Goal: Task Accomplishment & Management: Use online tool/utility

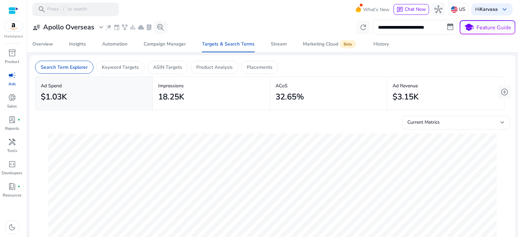
scroll to position [223, 0]
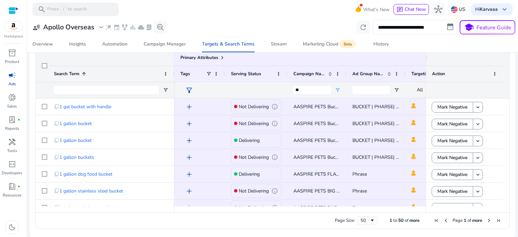
drag, startPoint x: 518, startPoint y: 1, endPoint x: 266, endPoint y: 18, distance: 252.5
click at [266, 18] on mat-toolbar "search Press / to search What's New chat Chat Now hub US Hi [PERSON_NAME] keybo…" at bounding box center [272, 9] width 491 height 19
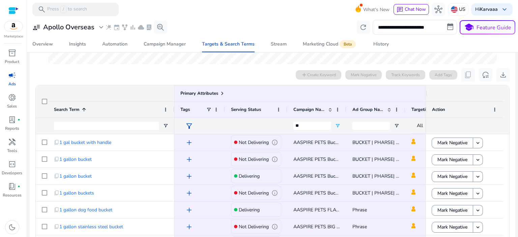
scroll to position [156, 0]
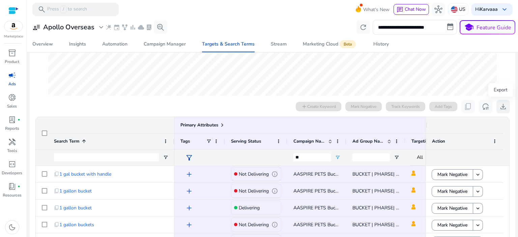
click at [500, 105] on span "download" at bounding box center [503, 107] width 8 height 8
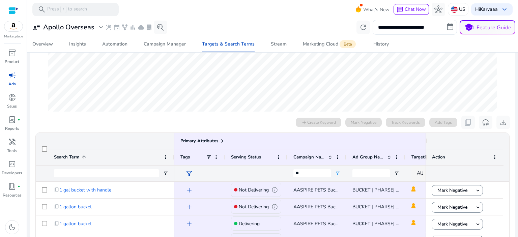
scroll to position [169, 0]
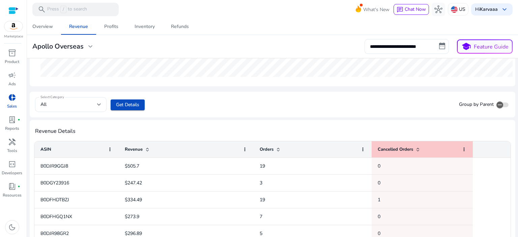
scroll to position [202, 0]
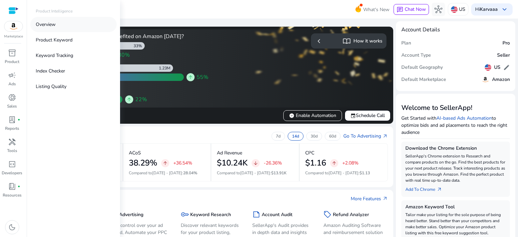
drag, startPoint x: 48, startPoint y: 24, endPoint x: 41, endPoint y: 25, distance: 6.8
click at [41, 25] on p "Overview" at bounding box center [46, 24] width 20 height 7
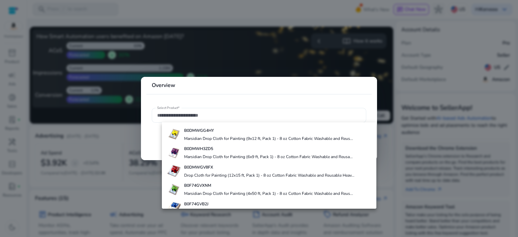
click at [198, 119] on div at bounding box center [259, 115] width 204 height 15
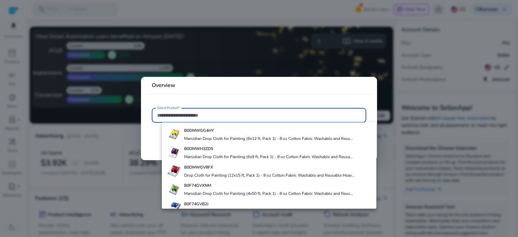
paste input "**********"
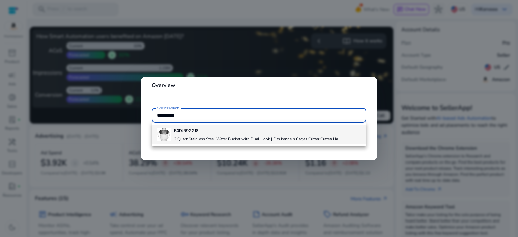
type input "**********"
click at [199, 131] on h4 "B0DJR9GGJ8" at bounding box center [257, 130] width 167 height 5
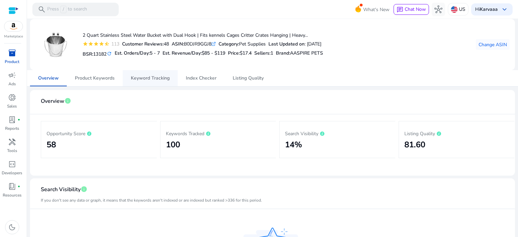
click at [156, 76] on span "Keyword Tracking" at bounding box center [150, 78] width 39 height 5
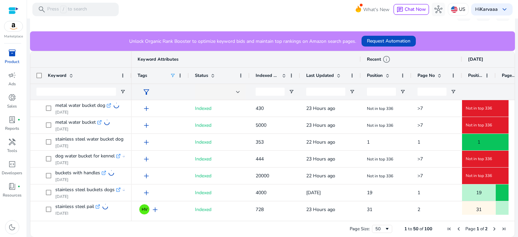
click at [174, 75] on span at bounding box center [172, 75] width 5 height 5
click at [161, 74] on div "Tags" at bounding box center [154, 75] width 32 height 12
click at [150, 88] on span "filter_alt" at bounding box center [146, 92] width 8 height 8
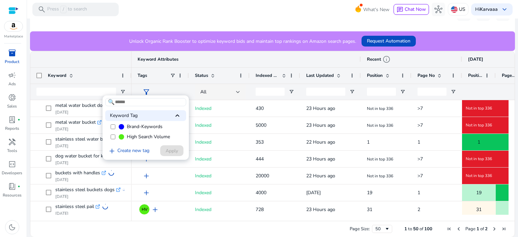
click at [136, 135] on span "High Search Volume" at bounding box center [148, 137] width 43 height 7
click at [139, 126] on span "Brand-Keywords" at bounding box center [145, 126] width 36 height 7
click at [171, 152] on span "Apply" at bounding box center [172, 150] width 12 height 7
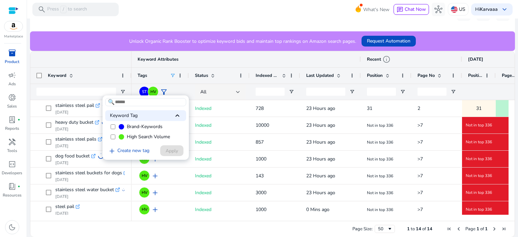
click at [226, 14] on div at bounding box center [259, 118] width 518 height 237
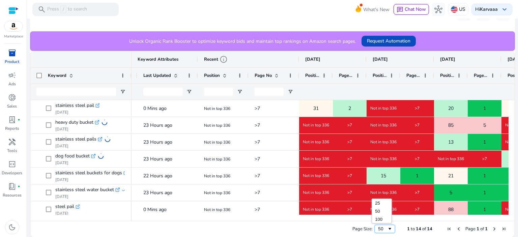
click at [387, 226] on span "Page Size" at bounding box center [389, 228] width 5 height 5
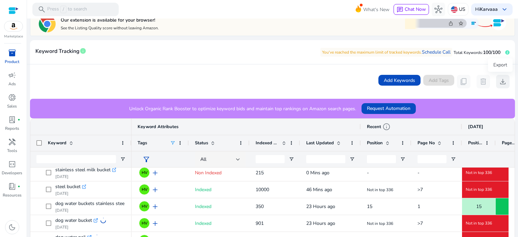
click at [500, 84] on span "download" at bounding box center [503, 82] width 8 height 8
